Goal: Information Seeking & Learning: Learn about a topic

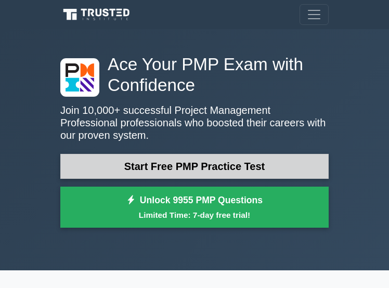
click at [210, 165] on link "Start Free PMP Practice Test" at bounding box center [194, 166] width 268 height 25
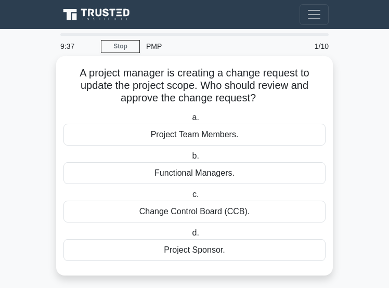
click at [189, 254] on div "Project Sponsor." at bounding box center [194, 250] width 262 height 22
click at [190, 237] on input "d. Project Sponsor." at bounding box center [190, 233] width 0 height 7
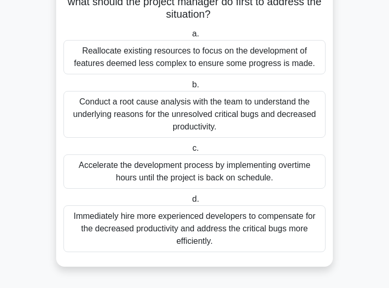
scroll to position [284, 0]
